Goal: Information Seeking & Learning: Find specific fact

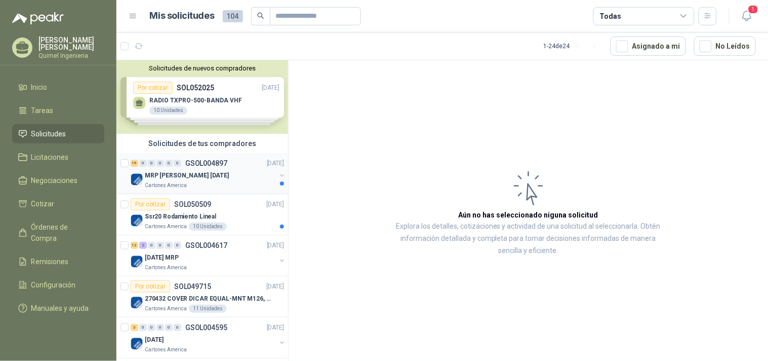
click at [208, 186] on div "Cartones America" at bounding box center [210, 185] width 131 height 8
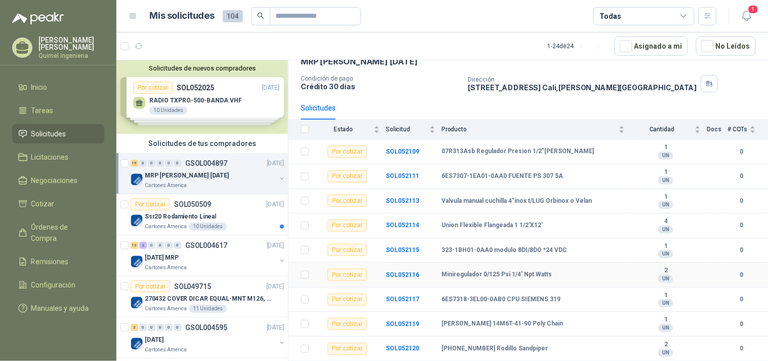
scroll to position [112, 0]
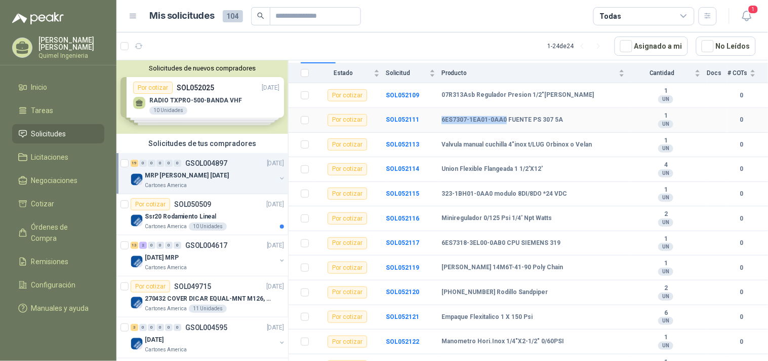
drag, startPoint x: 435, startPoint y: 120, endPoint x: 504, endPoint y: 124, distance: 69.0
click at [504, 124] on tr "Por cotizar SOL052111 6ES7307-1EA01-0AA0 FUENTE PS 307 5A 1 UN 0" at bounding box center [529, 120] width 480 height 25
copy tr "6ES7307-1EA01-0AA0"
drag, startPoint x: 436, startPoint y: 191, endPoint x: 489, endPoint y: 196, distance: 53.8
click at [489, 196] on tr "Por cotizar SOL052115 323-1BH01-0AA0 modulo 8DI/8DO *24 VDC 1 UN 0" at bounding box center [529, 194] width 480 height 25
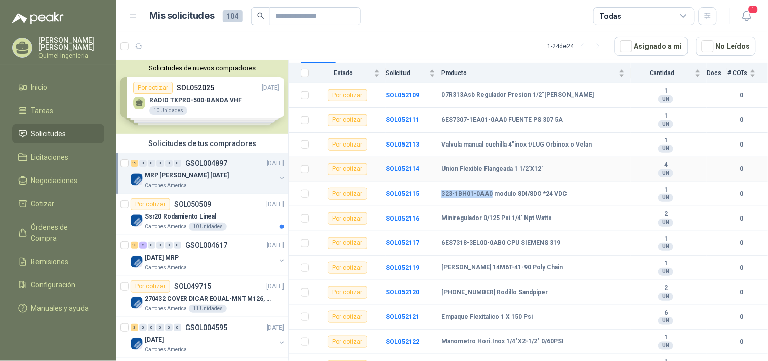
copy tr "323-1BH01-0AA0"
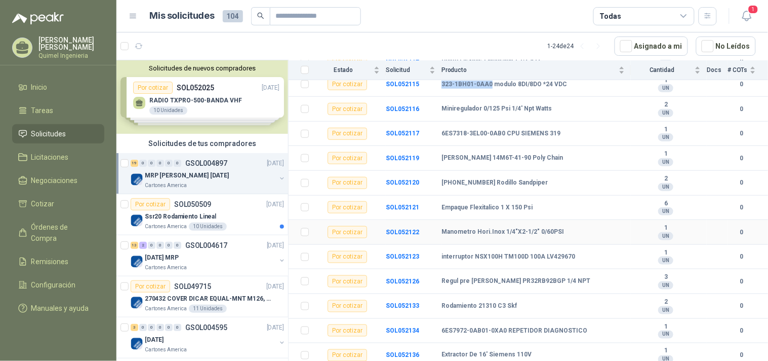
scroll to position [225, 0]
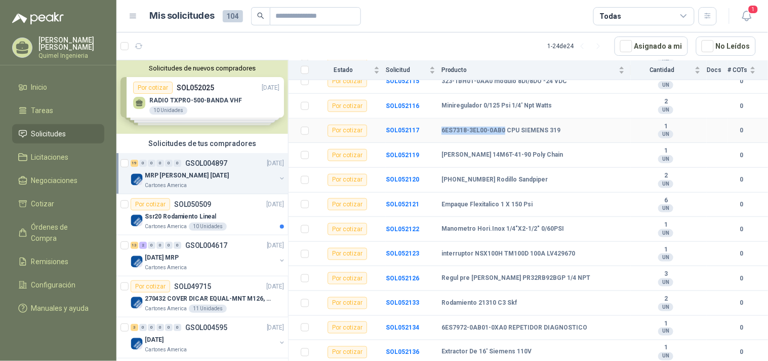
drag, startPoint x: 441, startPoint y: 129, endPoint x: 503, endPoint y: 132, distance: 62.4
click at [503, 132] on tr "Por cotizar SOL052117 6ES7318-3EL00-0AB0 CPU SIEMENS 319 1 UN 0" at bounding box center [529, 131] width 480 height 25
copy tr "6ES7318-3EL00-0AB0"
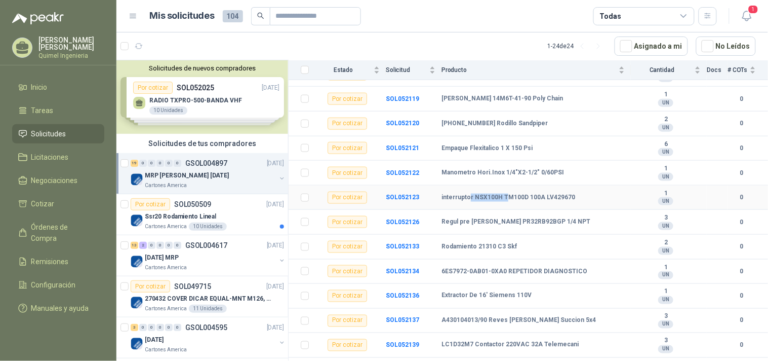
drag, startPoint x: 473, startPoint y: 198, endPoint x: 505, endPoint y: 201, distance: 32.0
click at [505, 201] on b "interruptor NSX100H TM100D 100A LV429670" at bounding box center [509, 198] width 134 height 8
click at [525, 198] on b "interruptor NSX100H TM100D 100A LV429670" at bounding box center [509, 198] width 134 height 8
click at [473, 200] on b "interruptor NSX100H TM100D 100A LV429670" at bounding box center [509, 198] width 134 height 8
drag, startPoint x: 472, startPoint y: 200, endPoint x: 509, endPoint y: 200, distance: 37.5
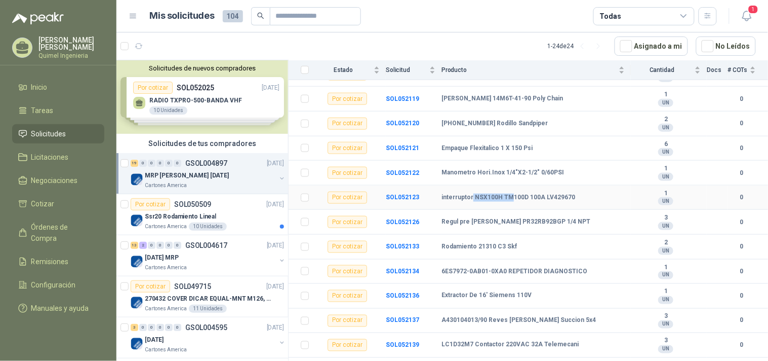
click at [509, 200] on b "interruptor NSX100H TM100D 100A LV429670" at bounding box center [509, 198] width 134 height 8
click at [555, 200] on b "interruptor NSX100H TM100D 100A LV429670" at bounding box center [509, 198] width 134 height 8
drag, startPoint x: 581, startPoint y: 201, endPoint x: 541, endPoint y: 208, distance: 40.6
click at [541, 208] on td "interruptor NSX100H TM100D 100A LV429670" at bounding box center [536, 197] width 189 height 25
copy b "LV429670"
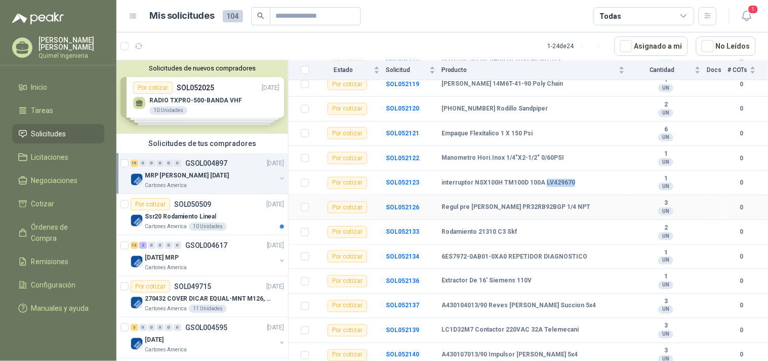
scroll to position [303, 0]
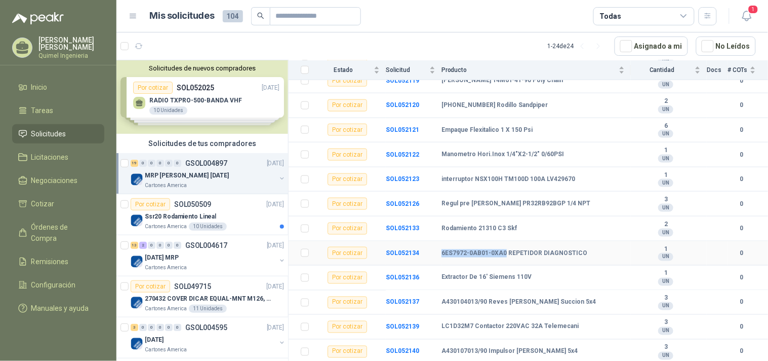
drag, startPoint x: 442, startPoint y: 250, endPoint x: 504, endPoint y: 250, distance: 61.8
click at [504, 250] on b "6ES7972-0AB01-0XA0 REPETIDOR DIAGNOSTICO" at bounding box center [515, 253] width 146 height 8
copy b "6ES7972-0AB01-0XA0"
click at [576, 282] on td "Extractor De 16' Siemens 110V" at bounding box center [536, 277] width 189 height 25
drag, startPoint x: 439, startPoint y: 326, endPoint x: 475, endPoint y: 329, distance: 36.6
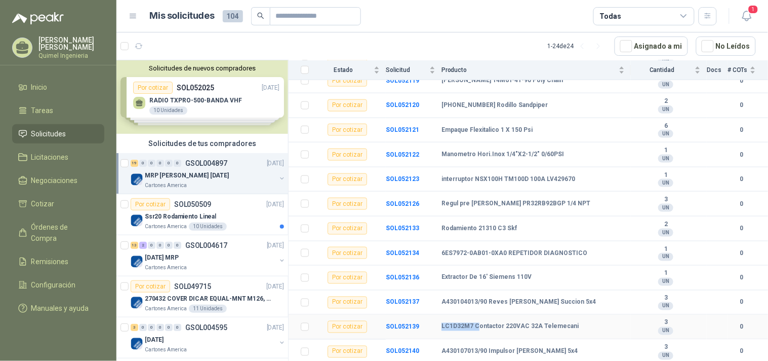
click at [475, 329] on tr "Por cotizar SOL052139 LC1D32M7 Contactor 220VAC 32A Telemecani 3 UN 0" at bounding box center [529, 327] width 480 height 25
click at [463, 328] on b "LC1D32M7 Contactor 220VAC 32A Telemecani" at bounding box center [510, 327] width 137 height 8
drag, startPoint x: 442, startPoint y: 326, endPoint x: 471, endPoint y: 326, distance: 29.4
click at [471, 326] on b "LC1D32M7 Contactor 220VAC 32A Telemecani" at bounding box center [510, 327] width 137 height 8
copy b "LC1D32M7"
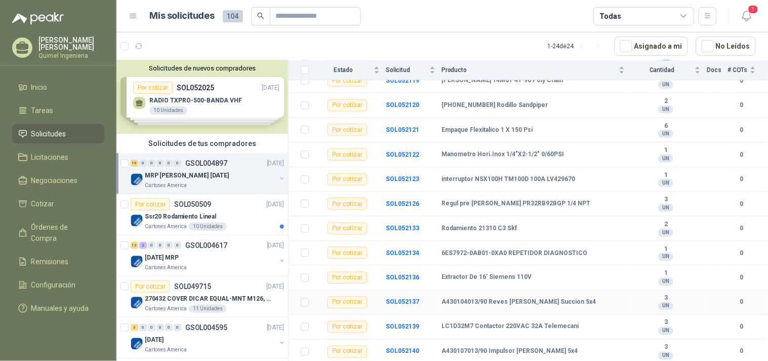
click at [530, 306] on td "A430104013/90 Reves [PERSON_NAME] Succion 5x4" at bounding box center [536, 302] width 189 height 25
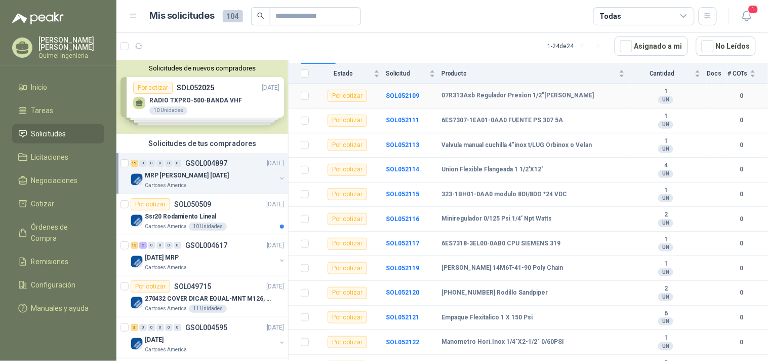
scroll to position [112, 0]
click at [267, 209] on p "[DATE]" at bounding box center [275, 205] width 17 height 10
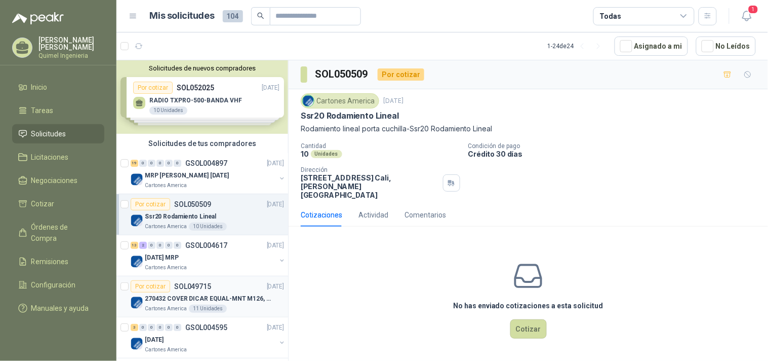
click at [223, 278] on article "Por cotizar SOL049715 [DATE] 270432 COVER DICAR EQUAL-MNT M126, 5486 Cartones A…" at bounding box center [203, 296] width 172 height 41
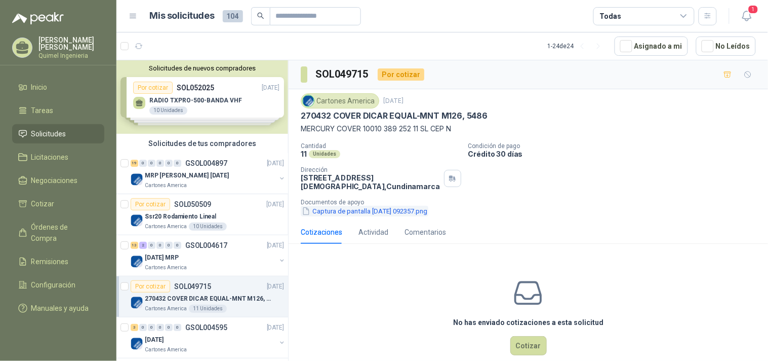
click at [419, 215] on button "Captura de pantalla [DATE] 092357.png" at bounding box center [365, 211] width 128 height 11
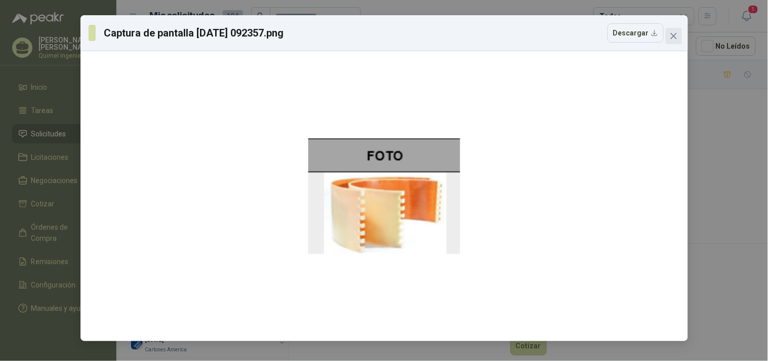
click at [681, 34] on span "Close" at bounding box center [674, 36] width 16 height 8
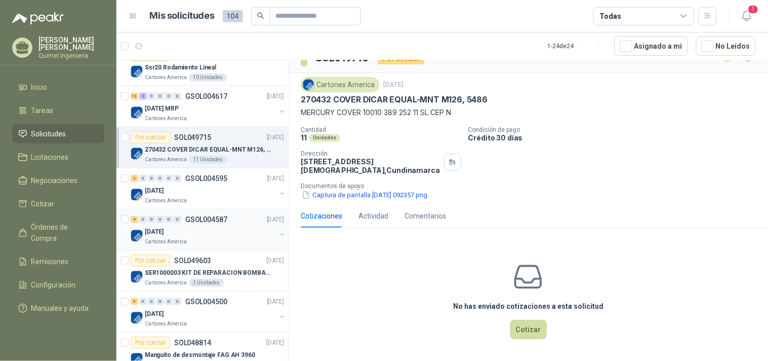
scroll to position [169, 0]
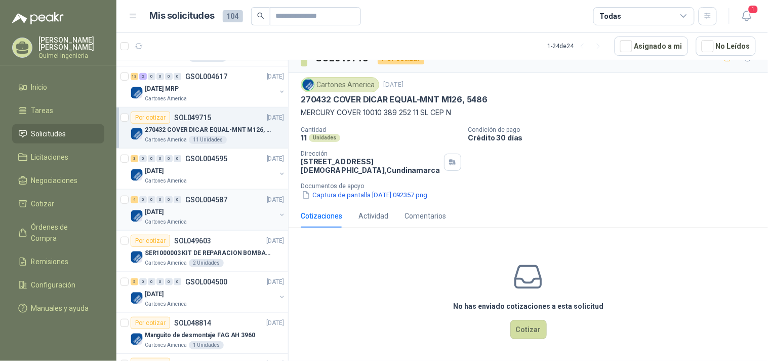
click at [218, 216] on div "[DATE]" at bounding box center [210, 212] width 131 height 12
